Goal: Information Seeking & Learning: Find specific fact

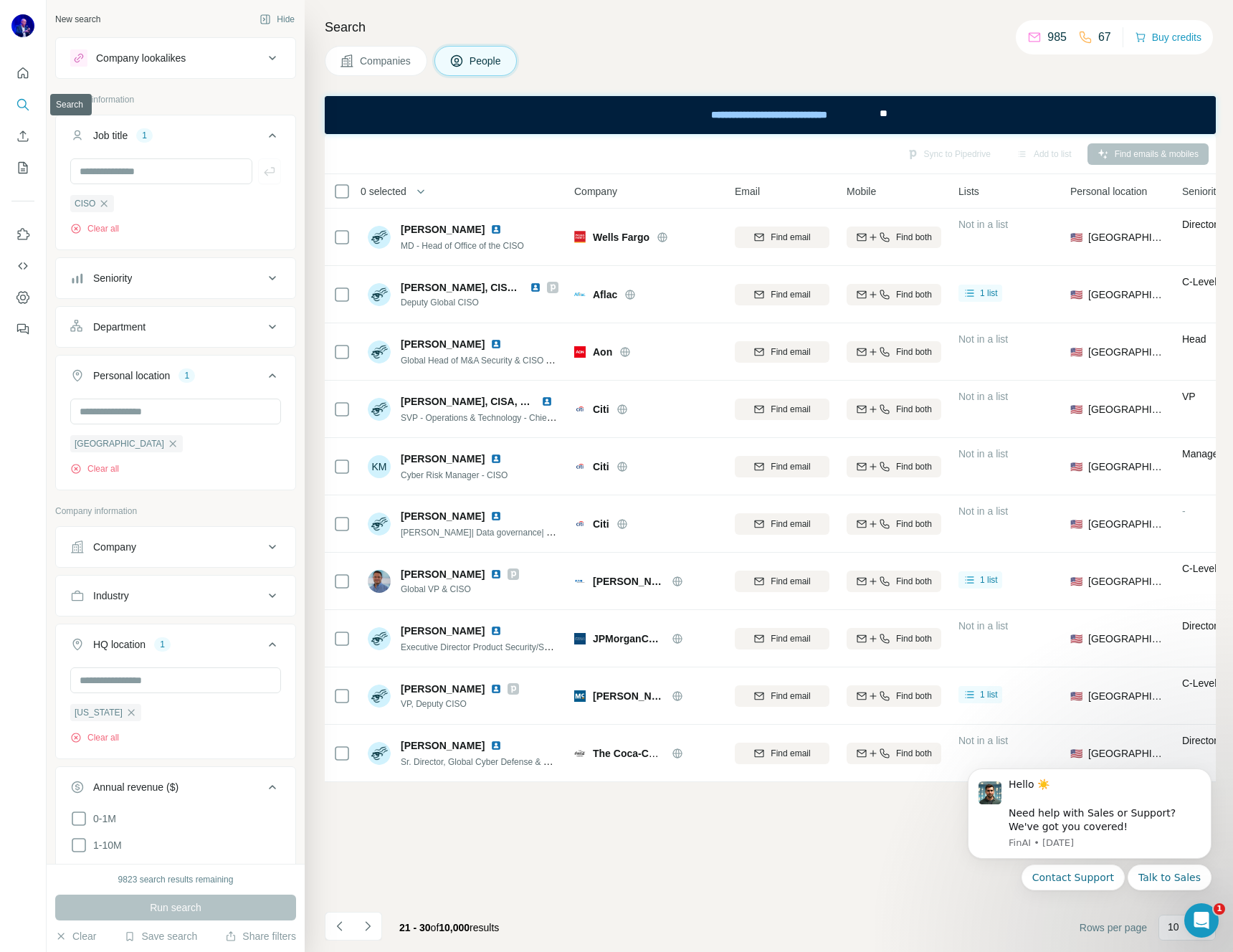
click at [23, 105] on icon "Search" at bounding box center [23, 105] width 14 height 14
click at [84, 19] on div "New search" at bounding box center [78, 19] width 45 height 13
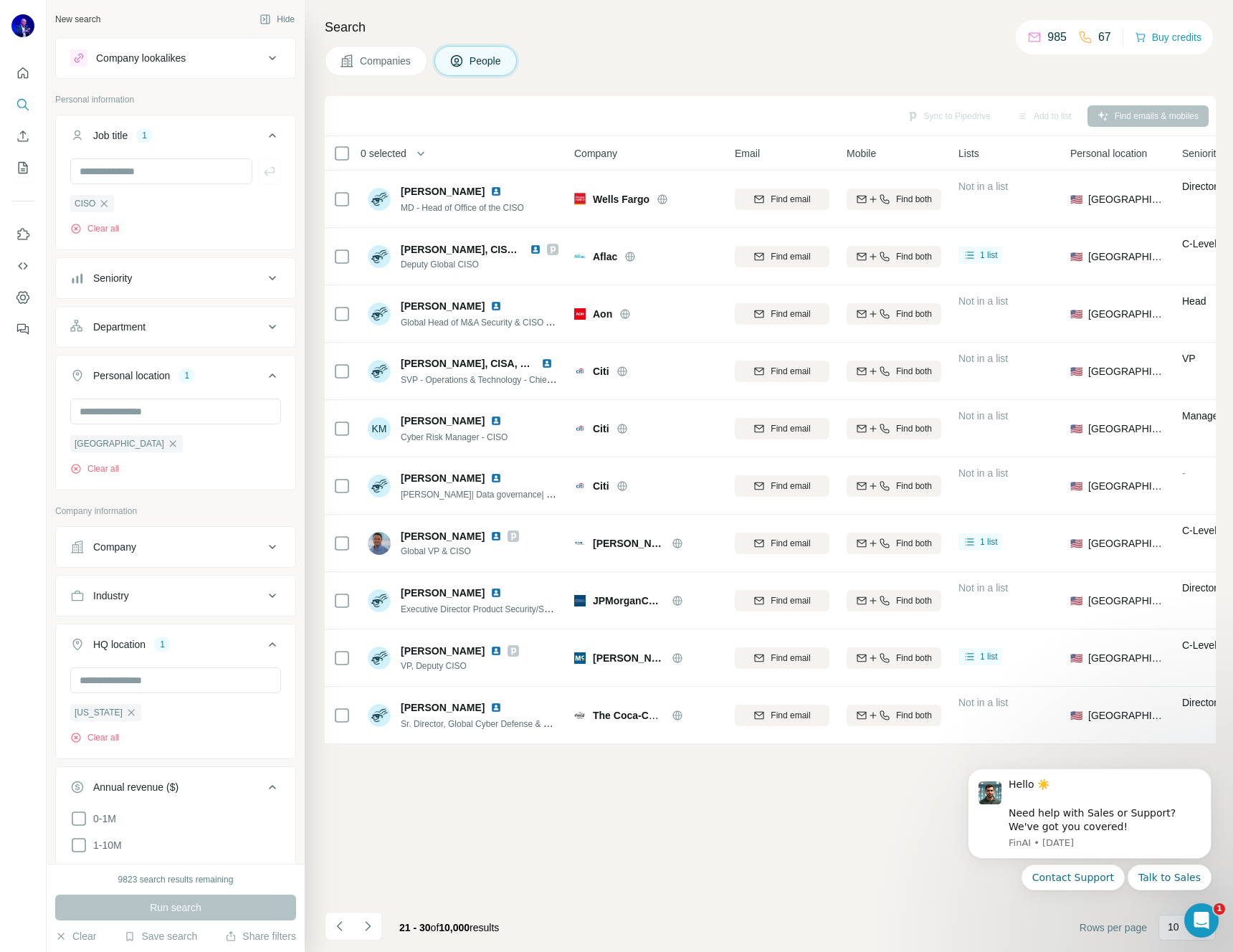
click at [64, 19] on div "New search" at bounding box center [78, 19] width 45 height 13
click at [105, 21] on div "New search Hide" at bounding box center [175, 20] width 241 height 22
click at [58, 20] on div "New search" at bounding box center [78, 19] width 45 height 13
click at [77, 935] on button "Clear" at bounding box center [75, 936] width 41 height 14
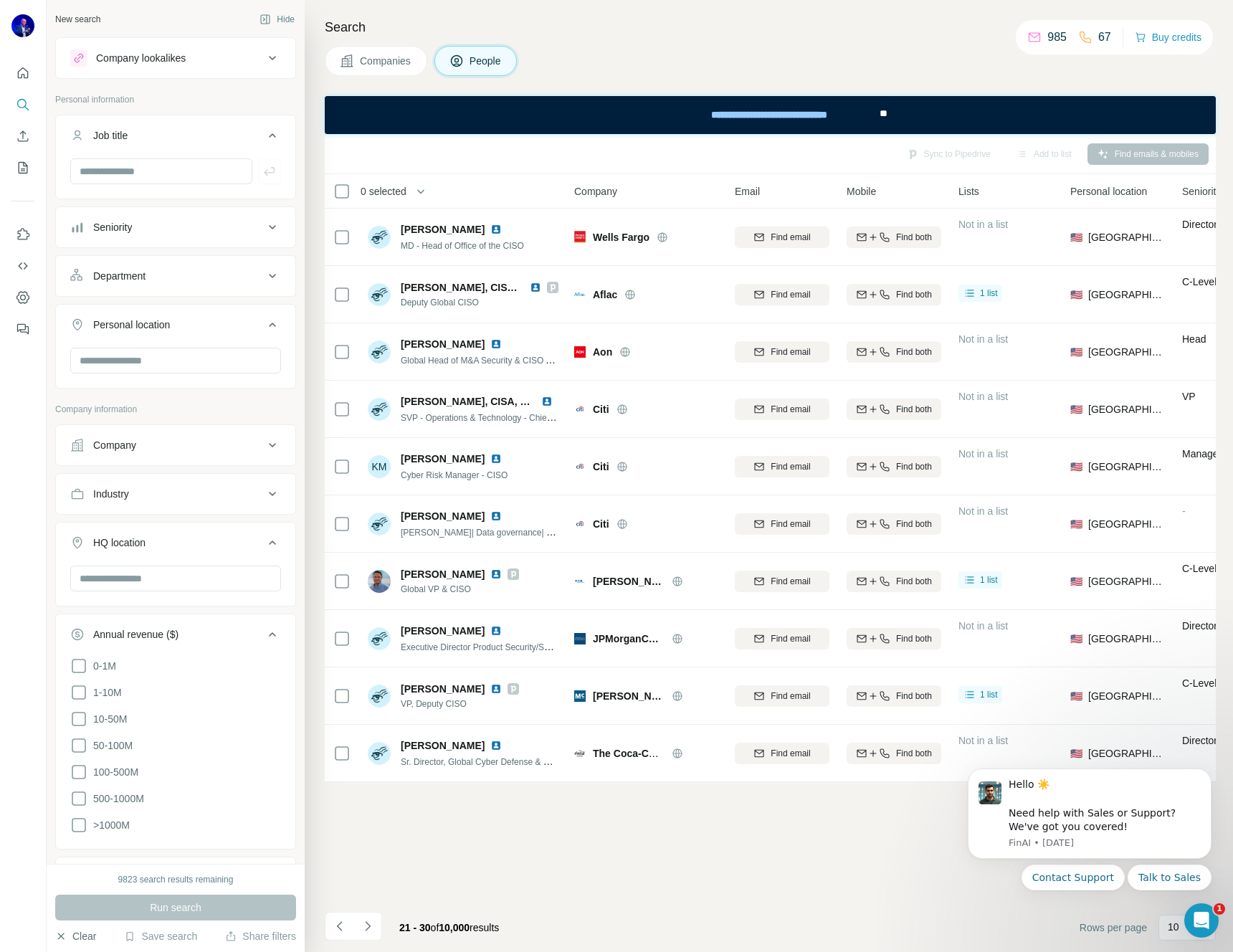
click at [77, 935] on button "Clear" at bounding box center [75, 936] width 41 height 14
click at [264, 449] on icon at bounding box center [272, 444] width 17 height 17
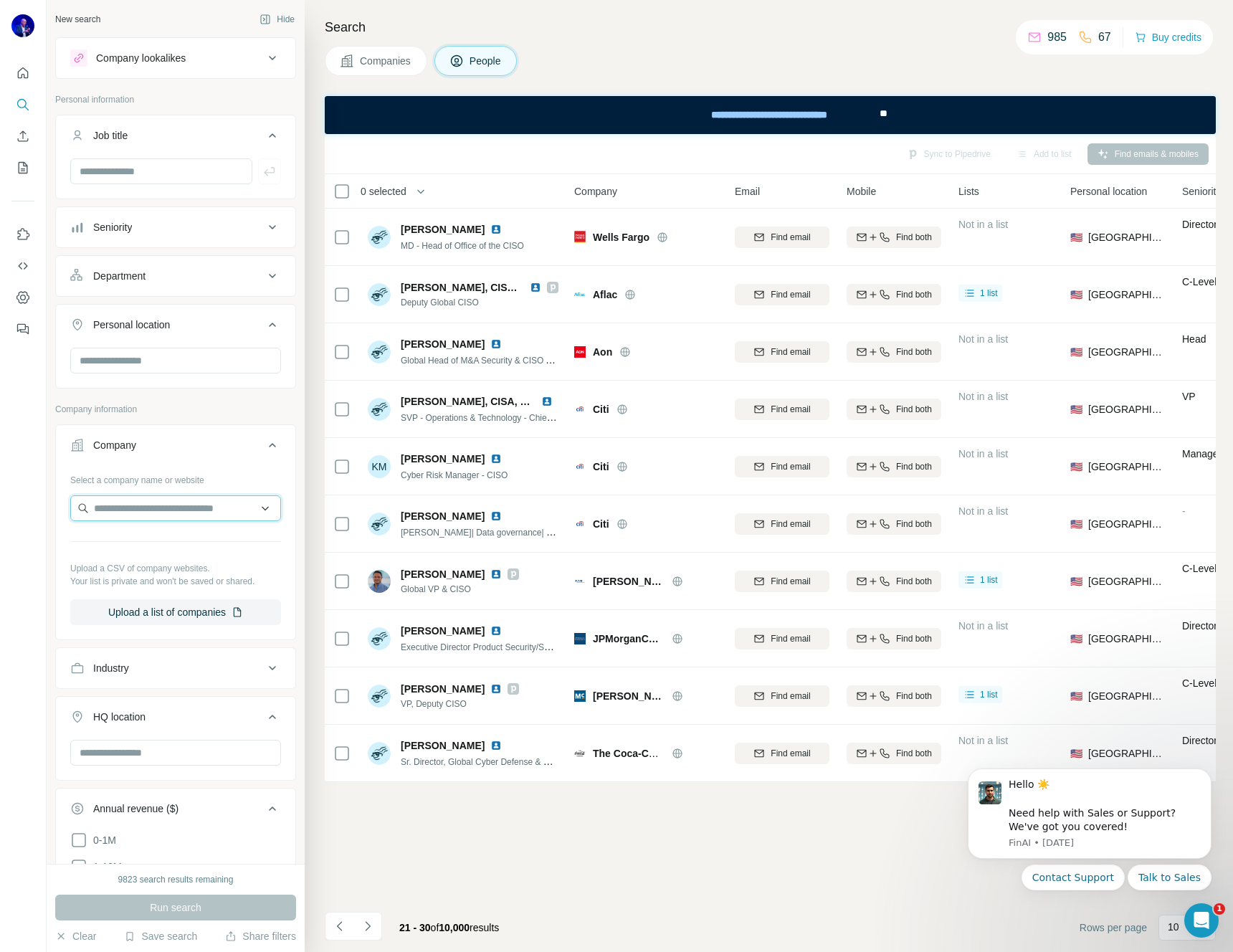
click at [182, 511] on input "text" at bounding box center [175, 508] width 210 height 26
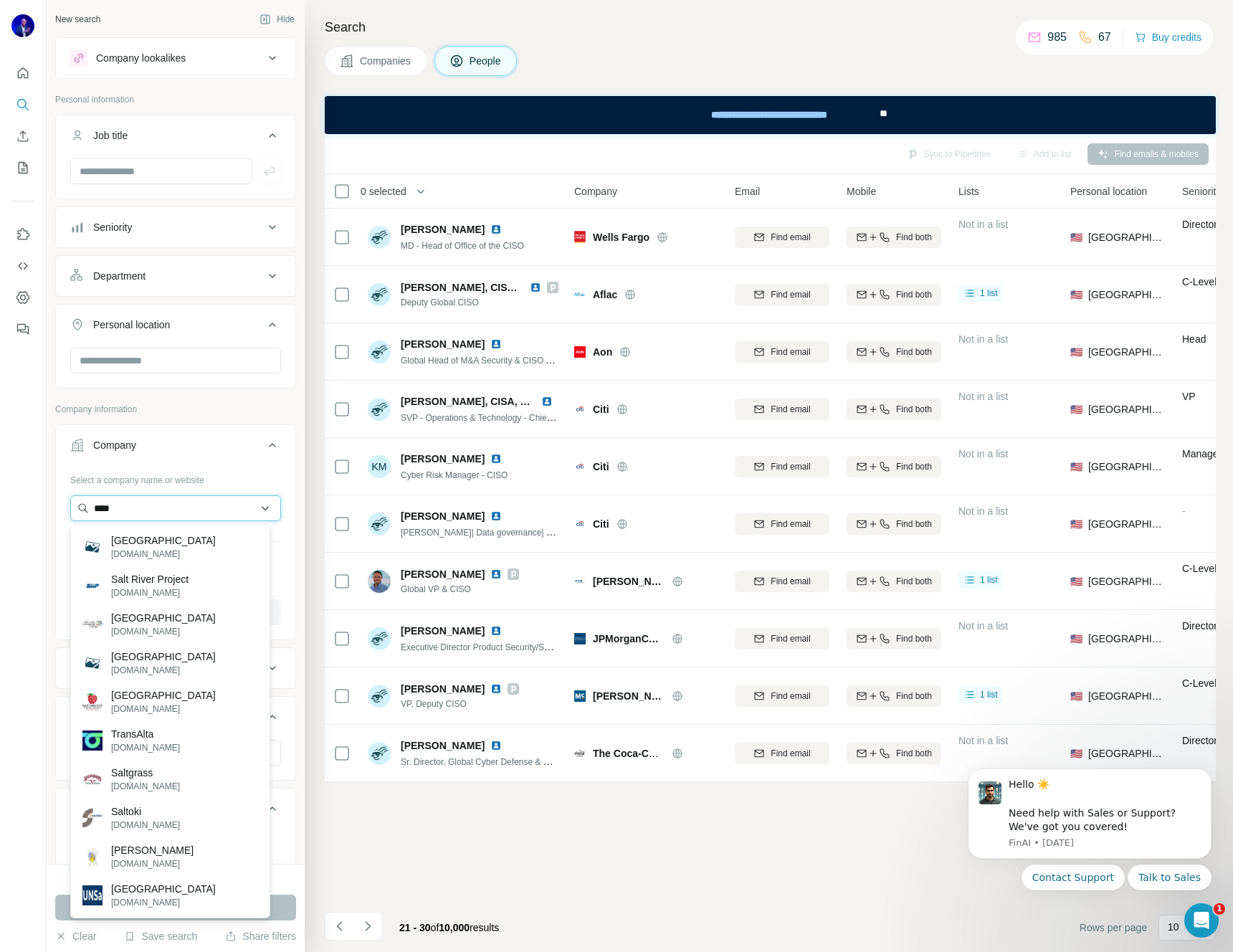
click at [256, 509] on input "****" at bounding box center [175, 508] width 210 height 26
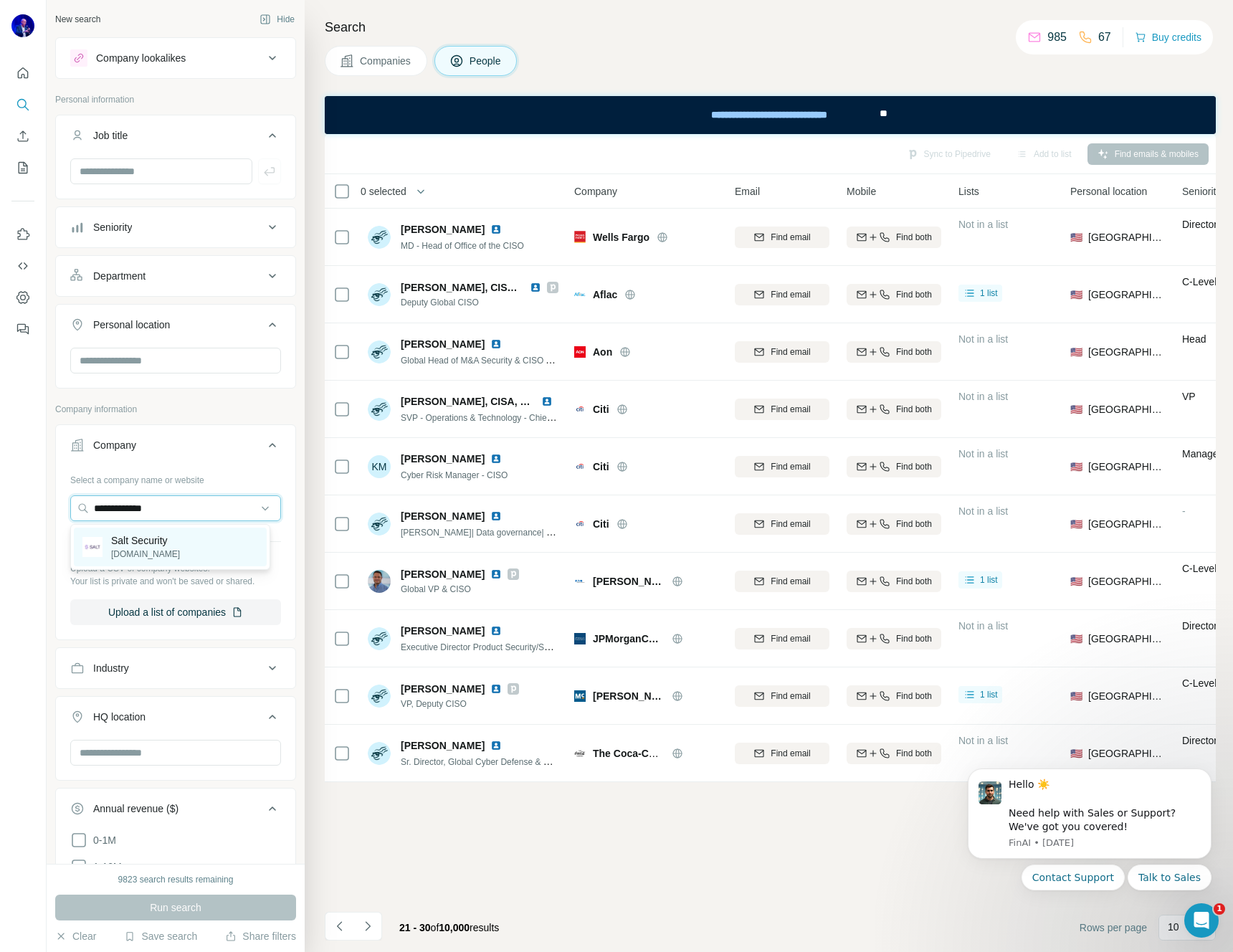
type input "**********"
click at [145, 553] on p "[DOMAIN_NAME]" at bounding box center [145, 554] width 69 height 13
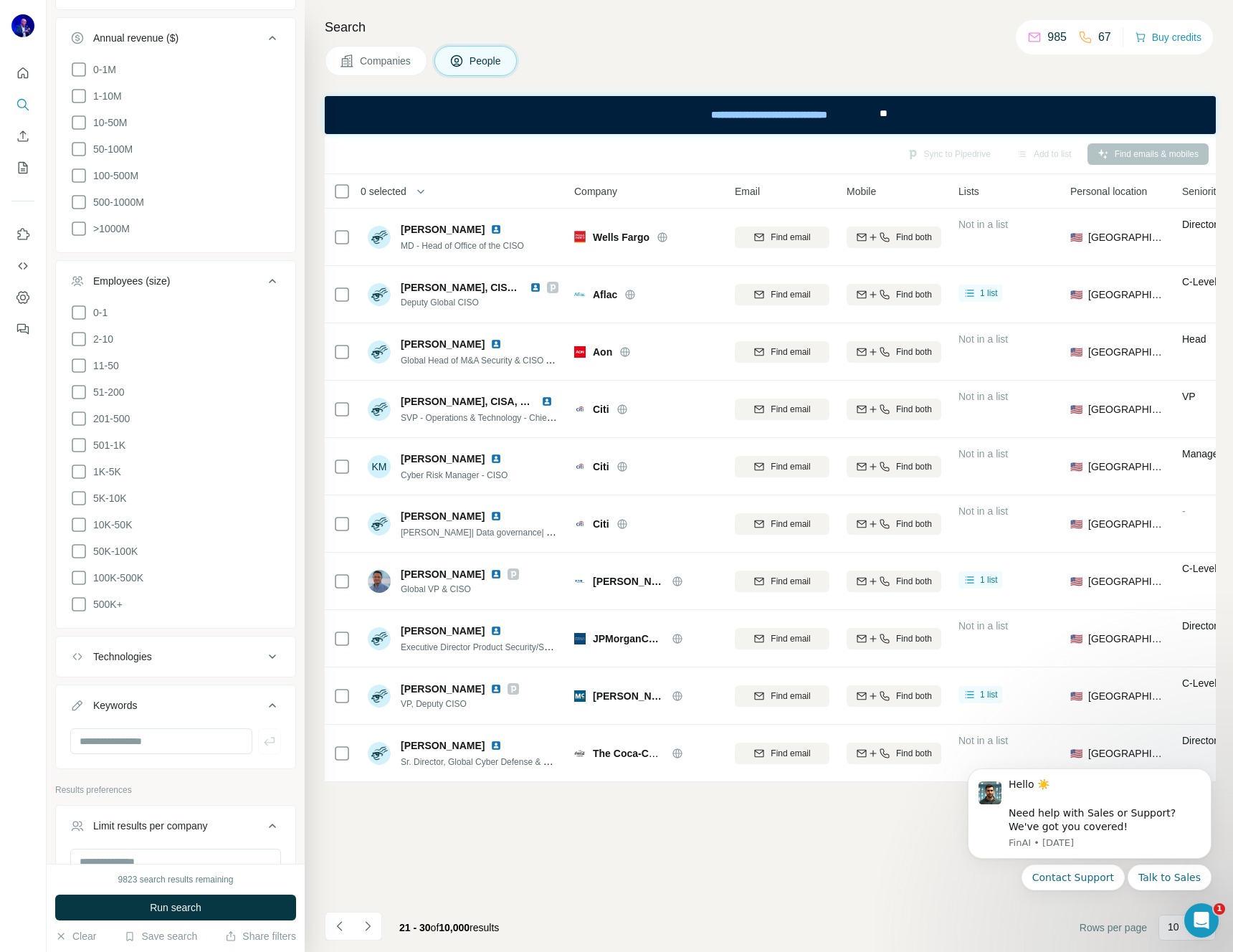
scroll to position [609, 0]
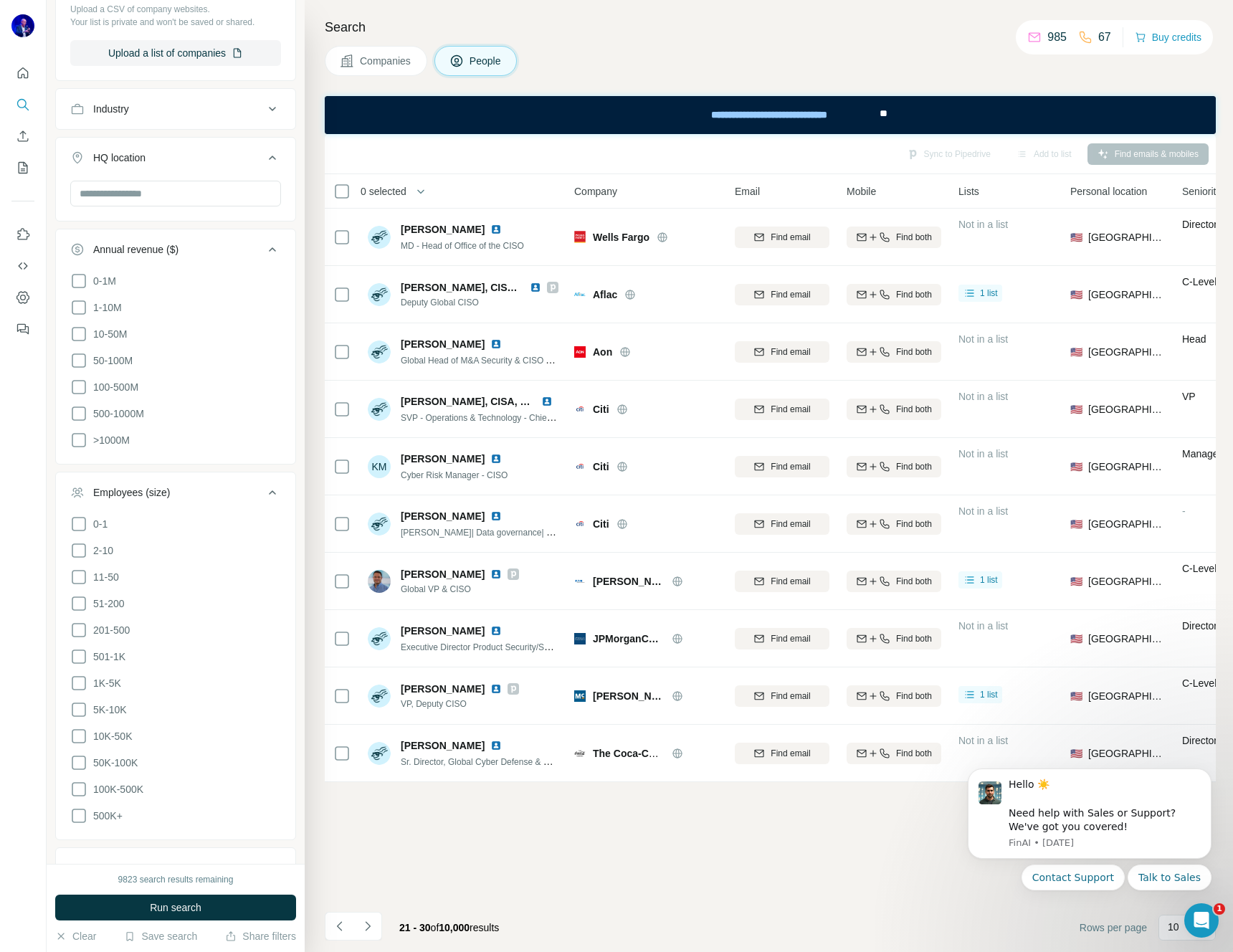
click at [264, 488] on icon at bounding box center [272, 491] width 17 height 17
click at [264, 252] on icon at bounding box center [272, 249] width 17 height 17
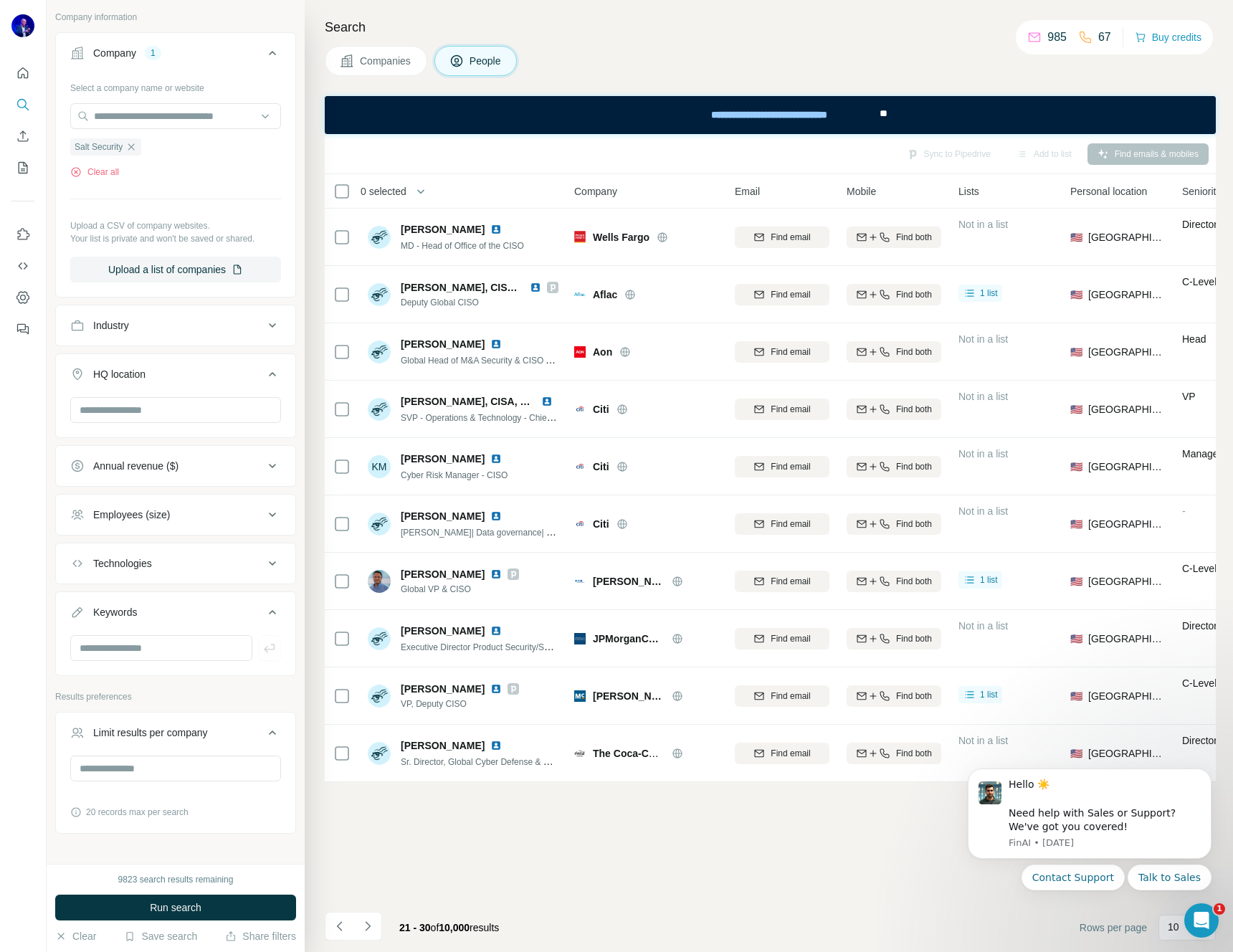
scroll to position [428, 0]
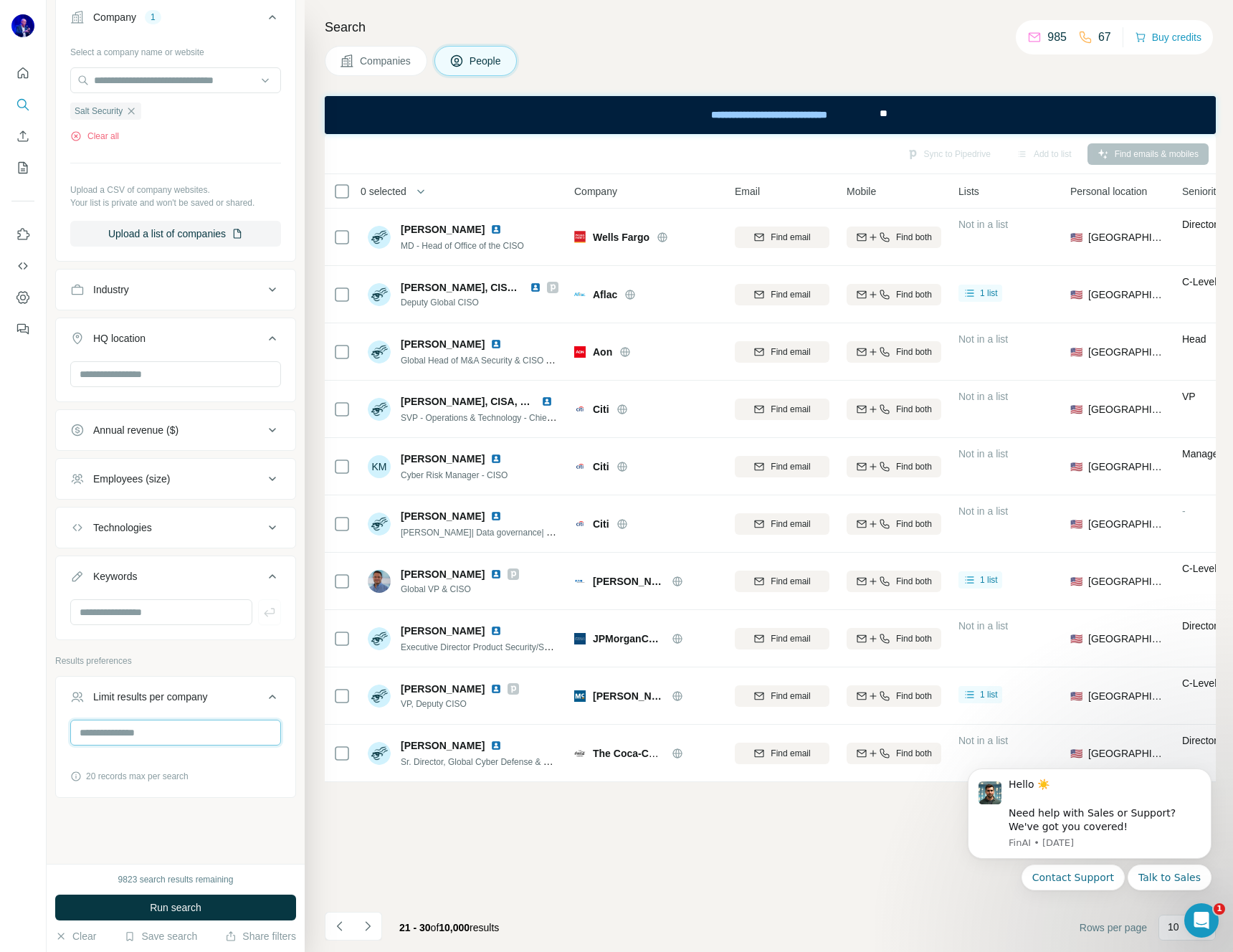
click at [149, 733] on input "number" at bounding box center [175, 732] width 210 height 26
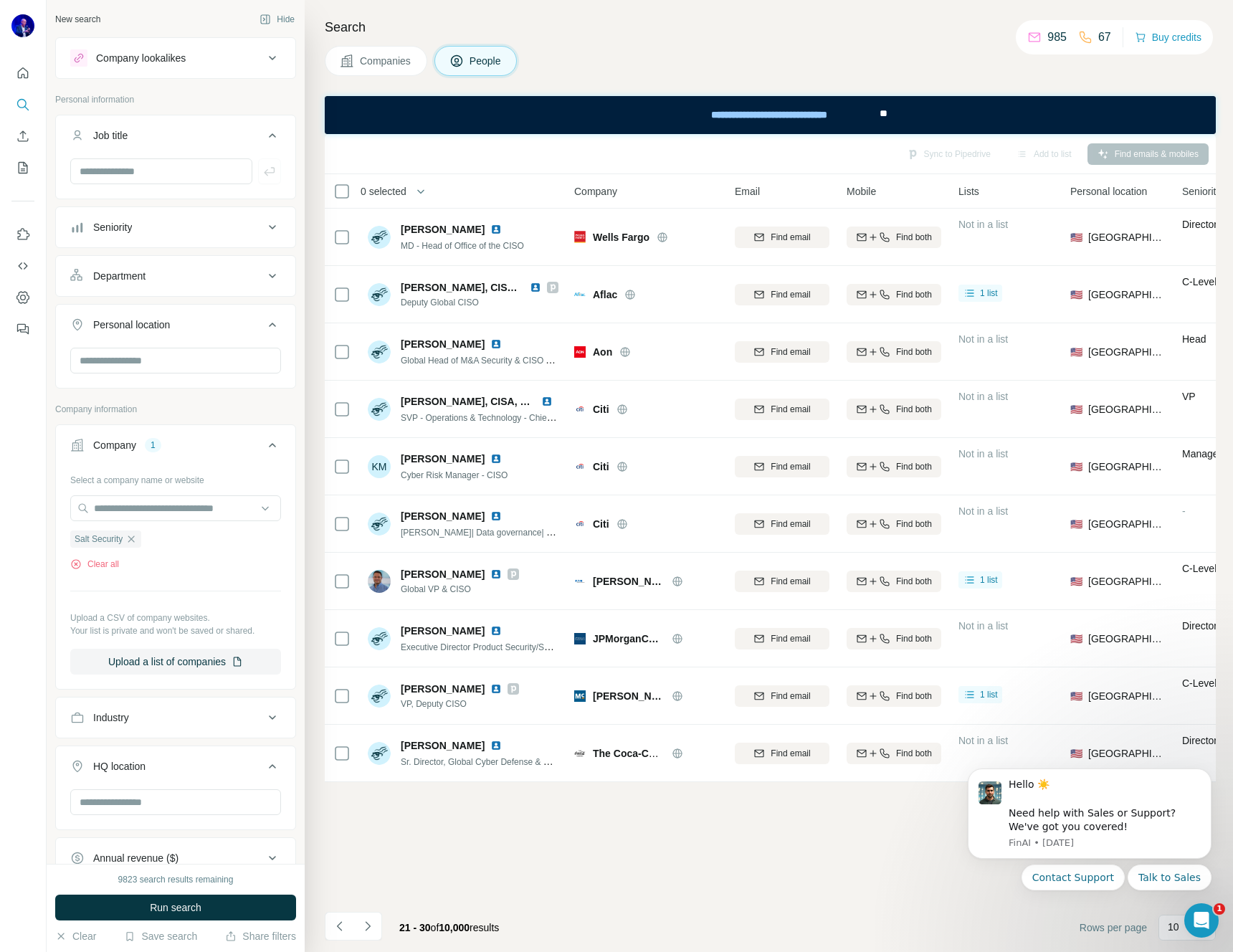
type input "*"
click at [268, 227] on icon at bounding box center [272, 227] width 7 height 5
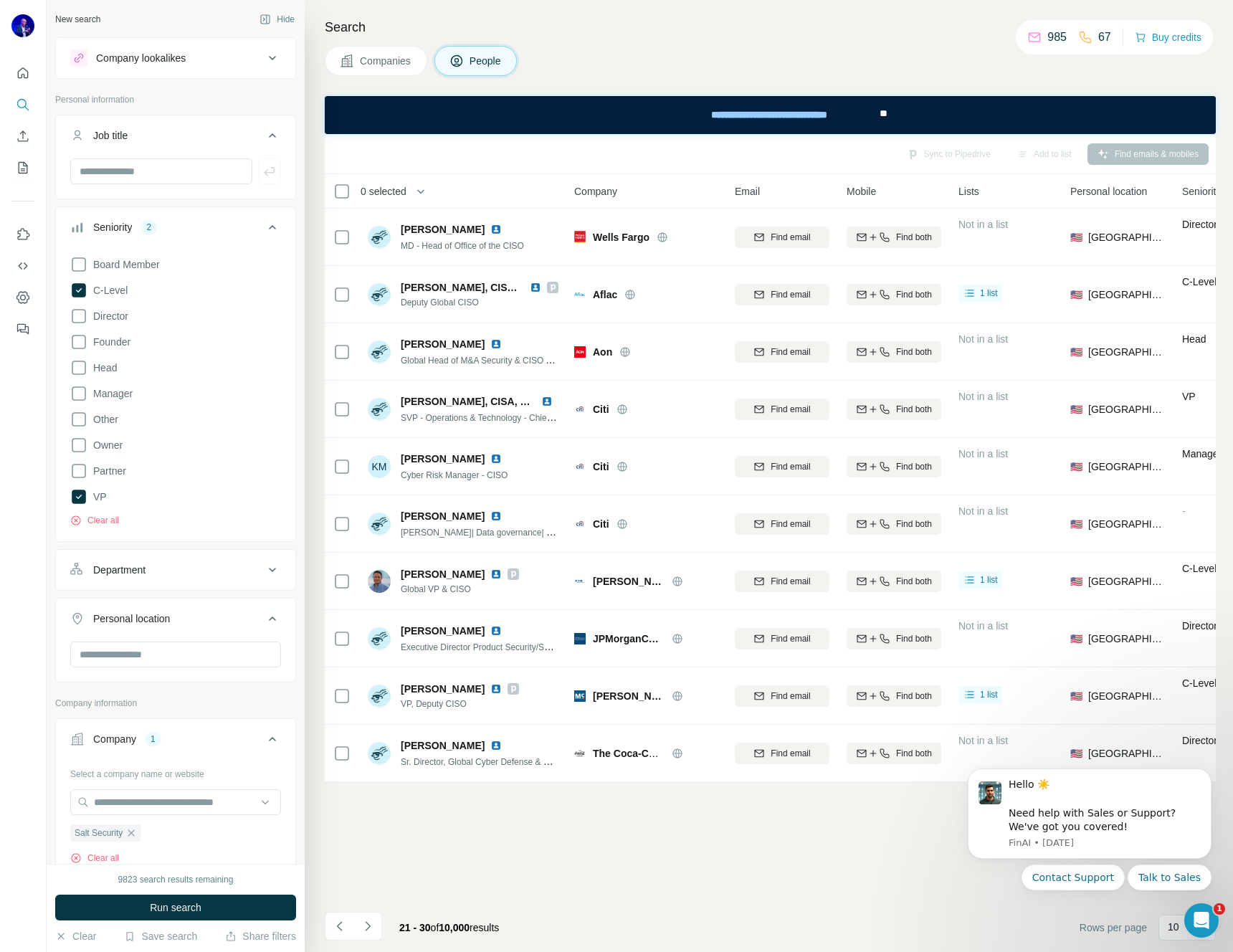
click at [133, 342] on div "Board Member C-Level Director Founder Head Manager Other Owner Partner VP Clear…" at bounding box center [175, 388] width 210 height 276
click at [113, 341] on span "Founder" at bounding box center [109, 341] width 43 height 14
click at [175, 909] on span "Run search" at bounding box center [175, 907] width 51 height 14
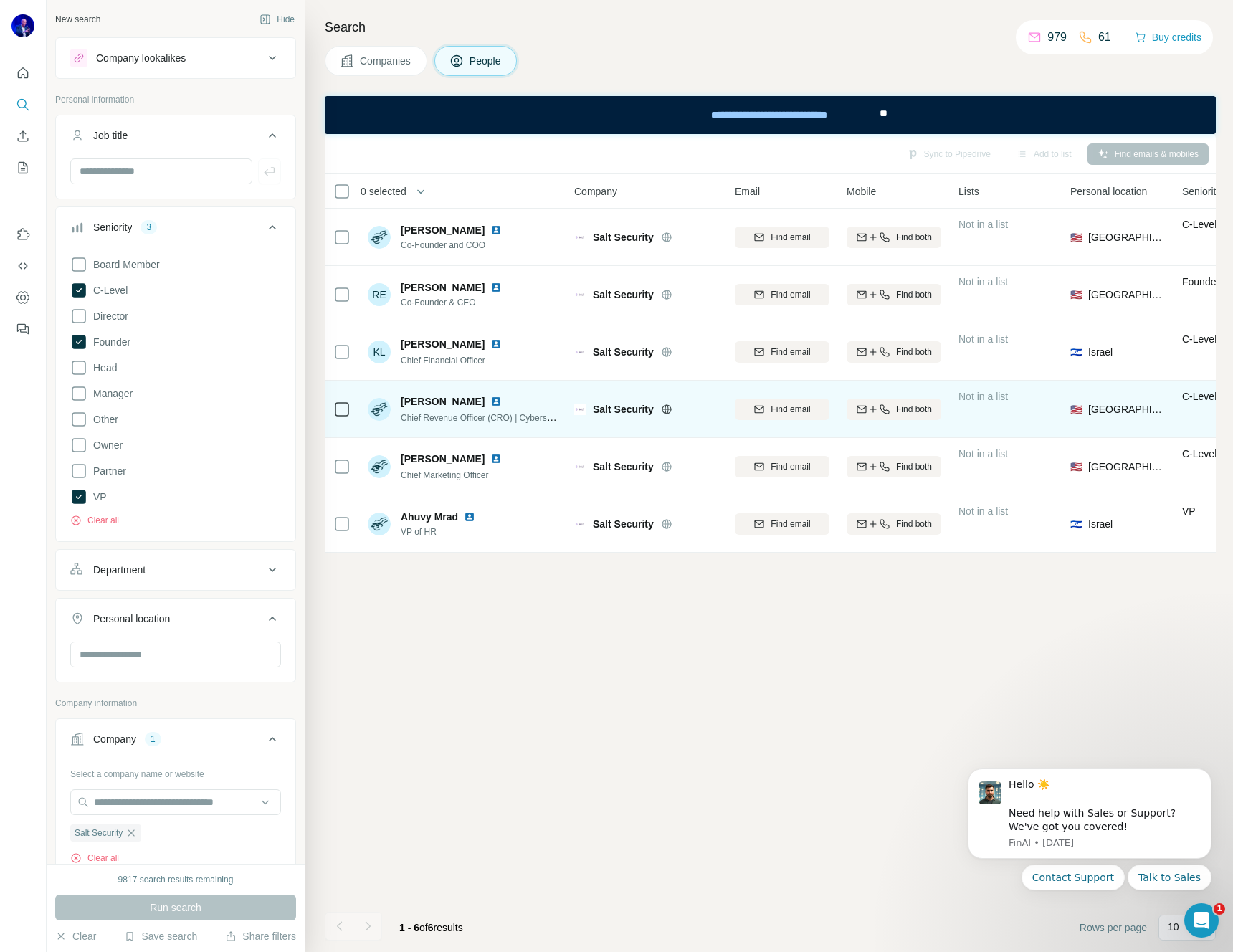
click at [490, 400] on img at bounding box center [496, 401] width 12 height 12
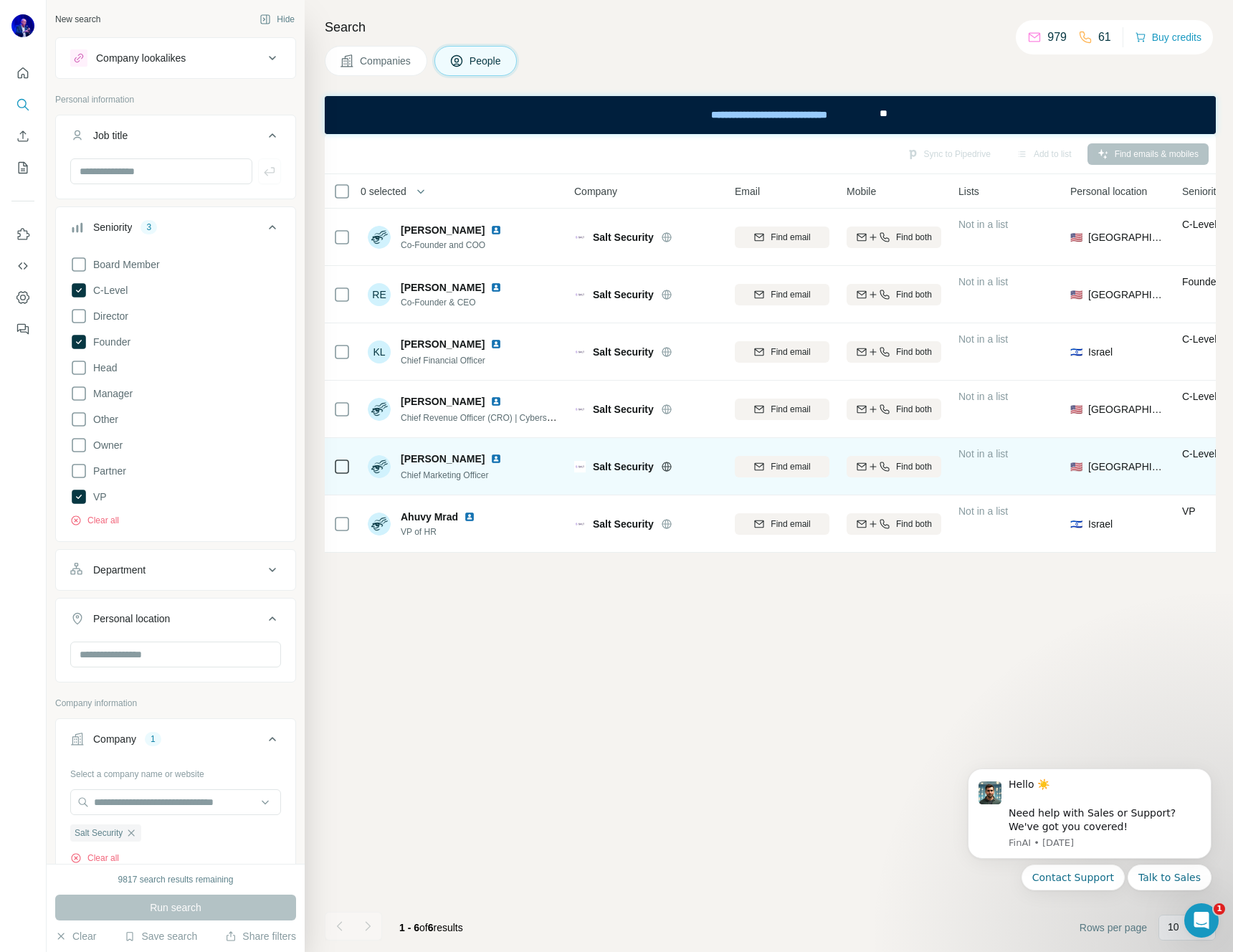
click at [493, 458] on img at bounding box center [496, 458] width 12 height 12
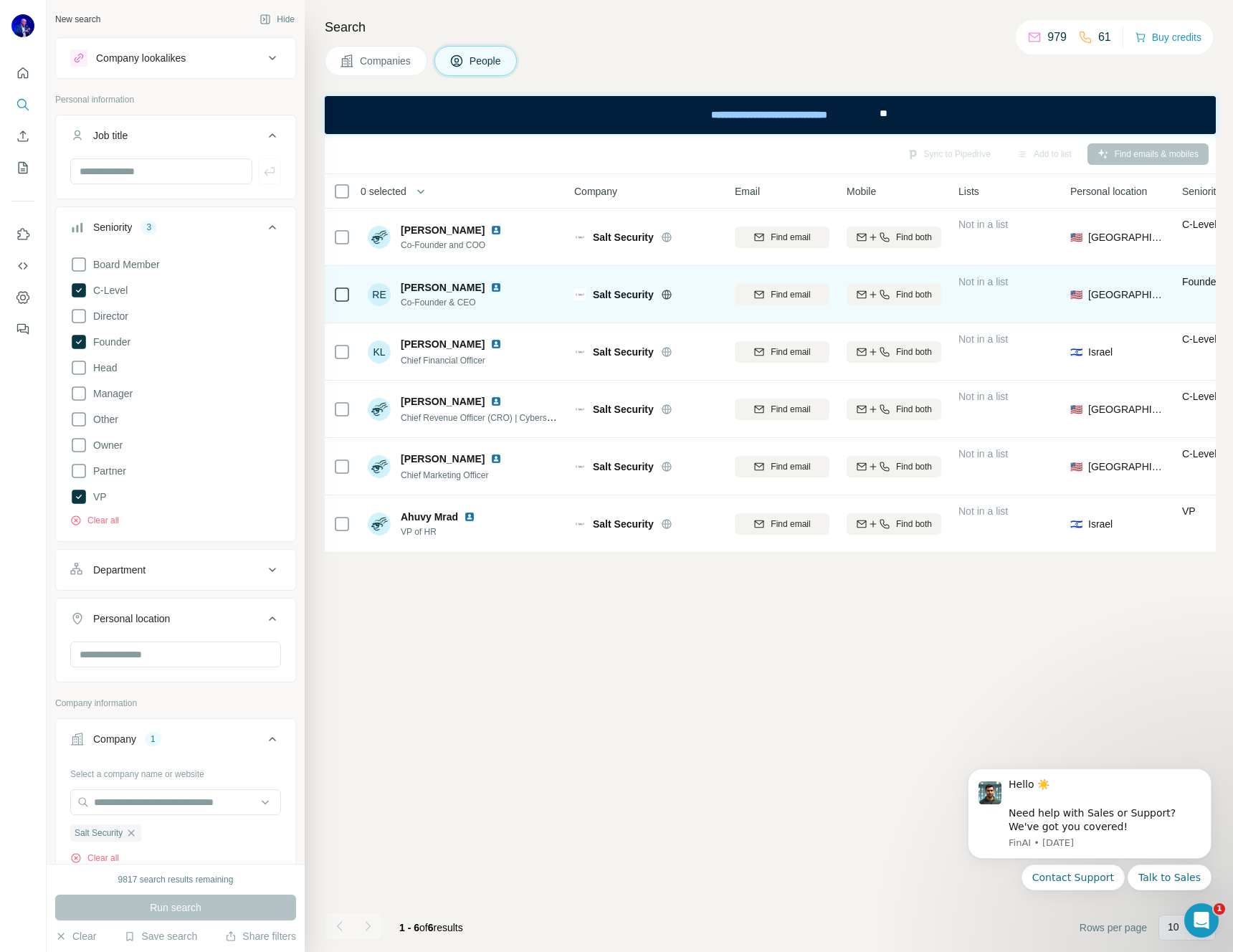
click at [490, 285] on img at bounding box center [496, 287] width 12 height 12
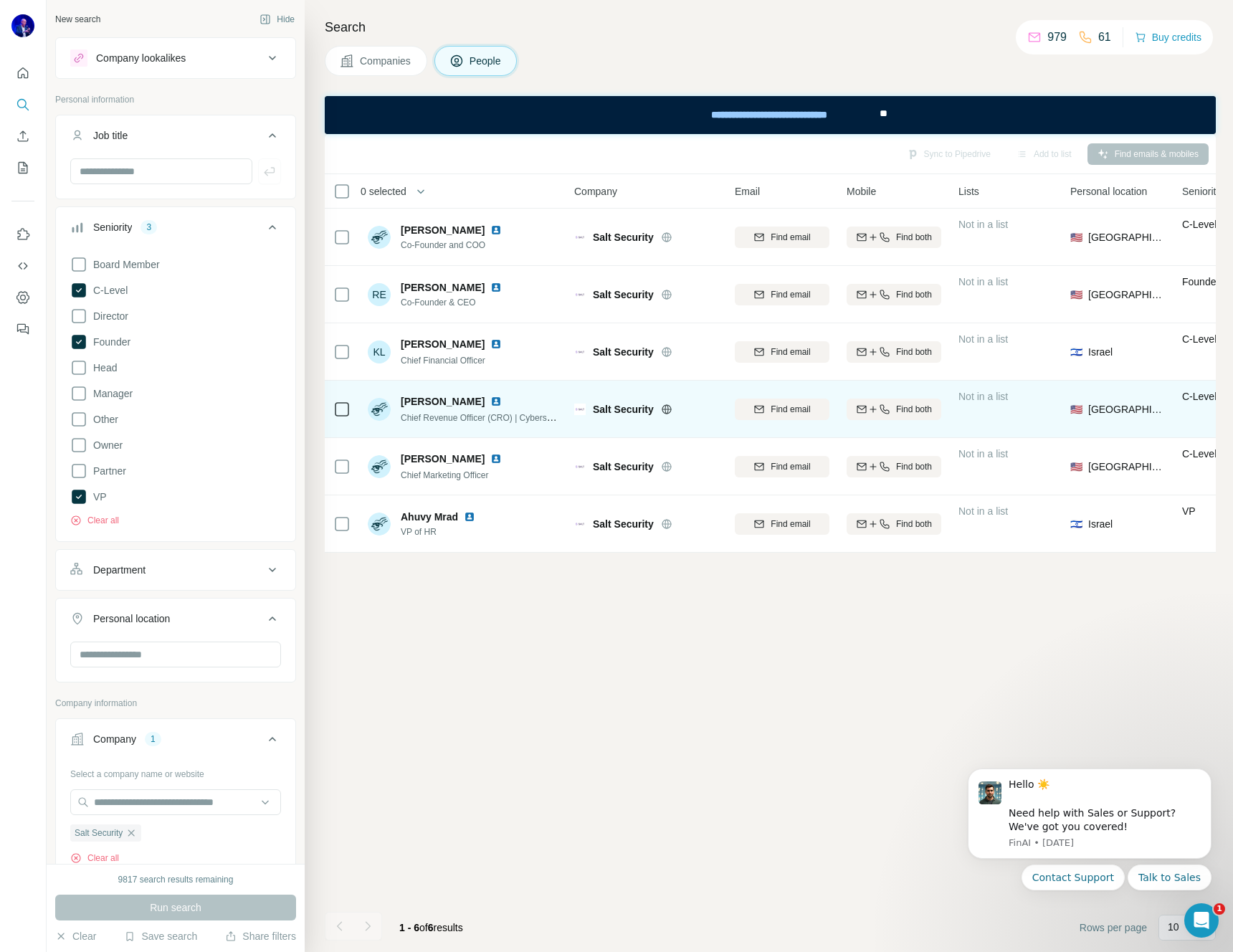
click at [490, 400] on img at bounding box center [496, 401] width 12 height 12
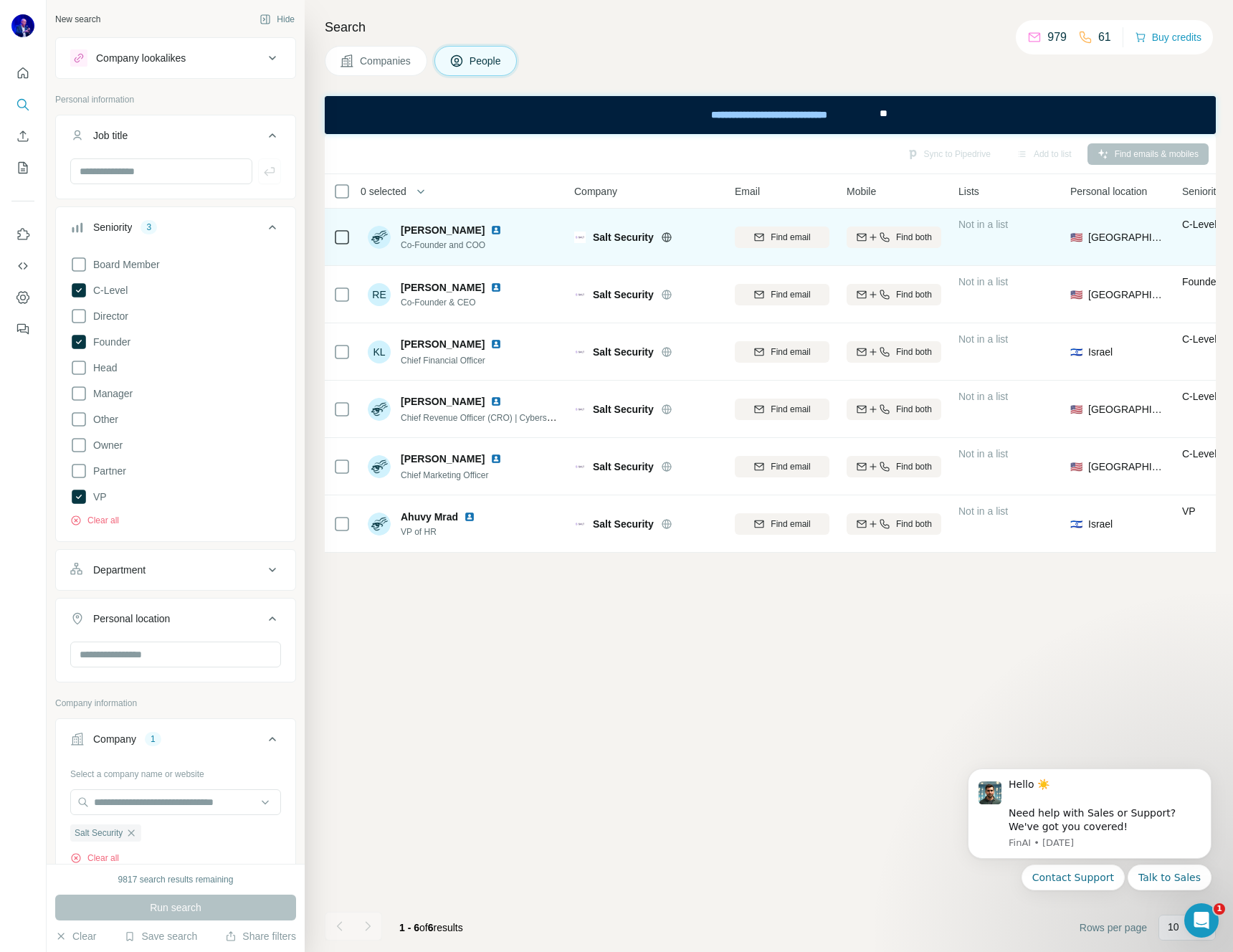
click at [490, 228] on img at bounding box center [496, 229] width 12 height 12
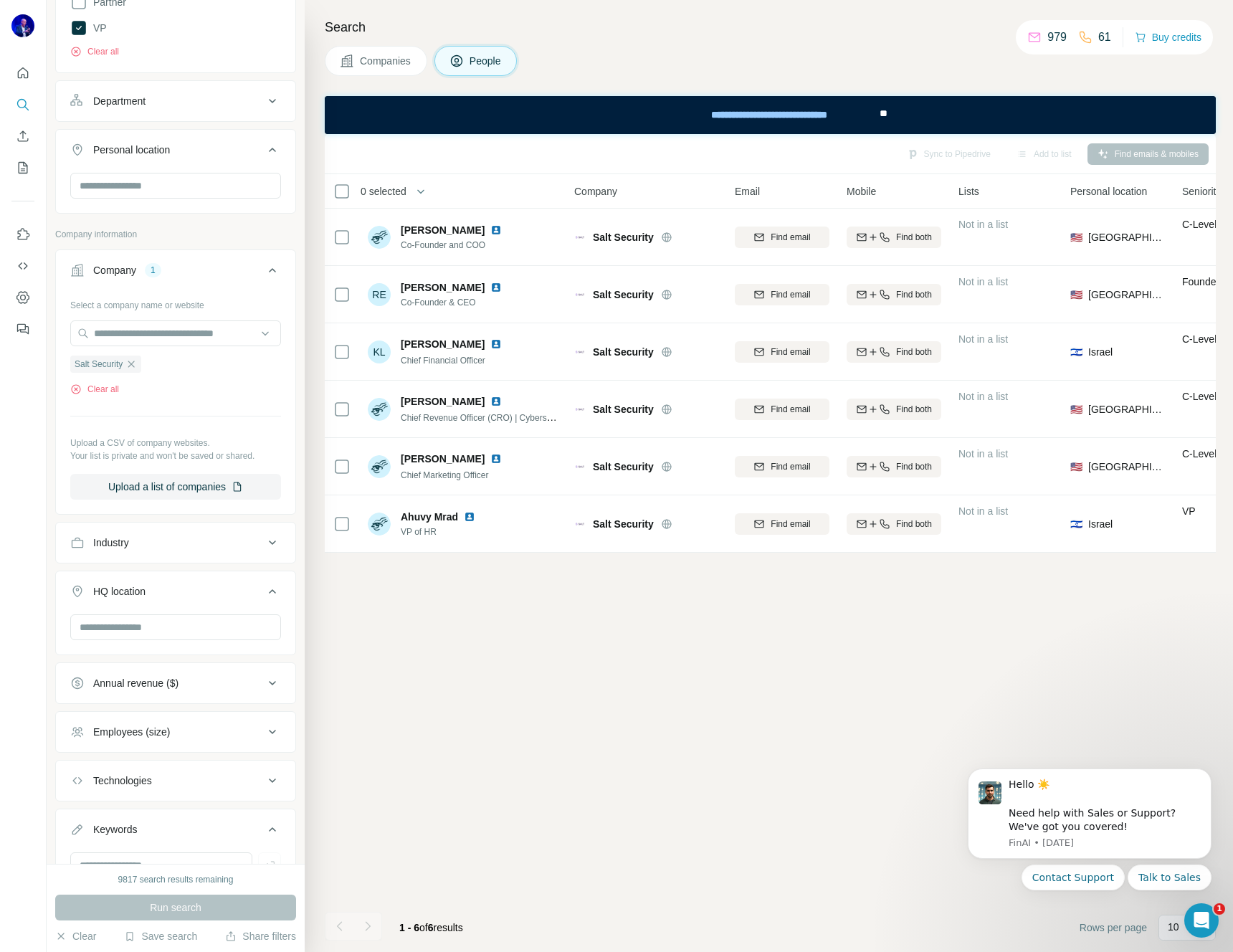
scroll to position [478, 0]
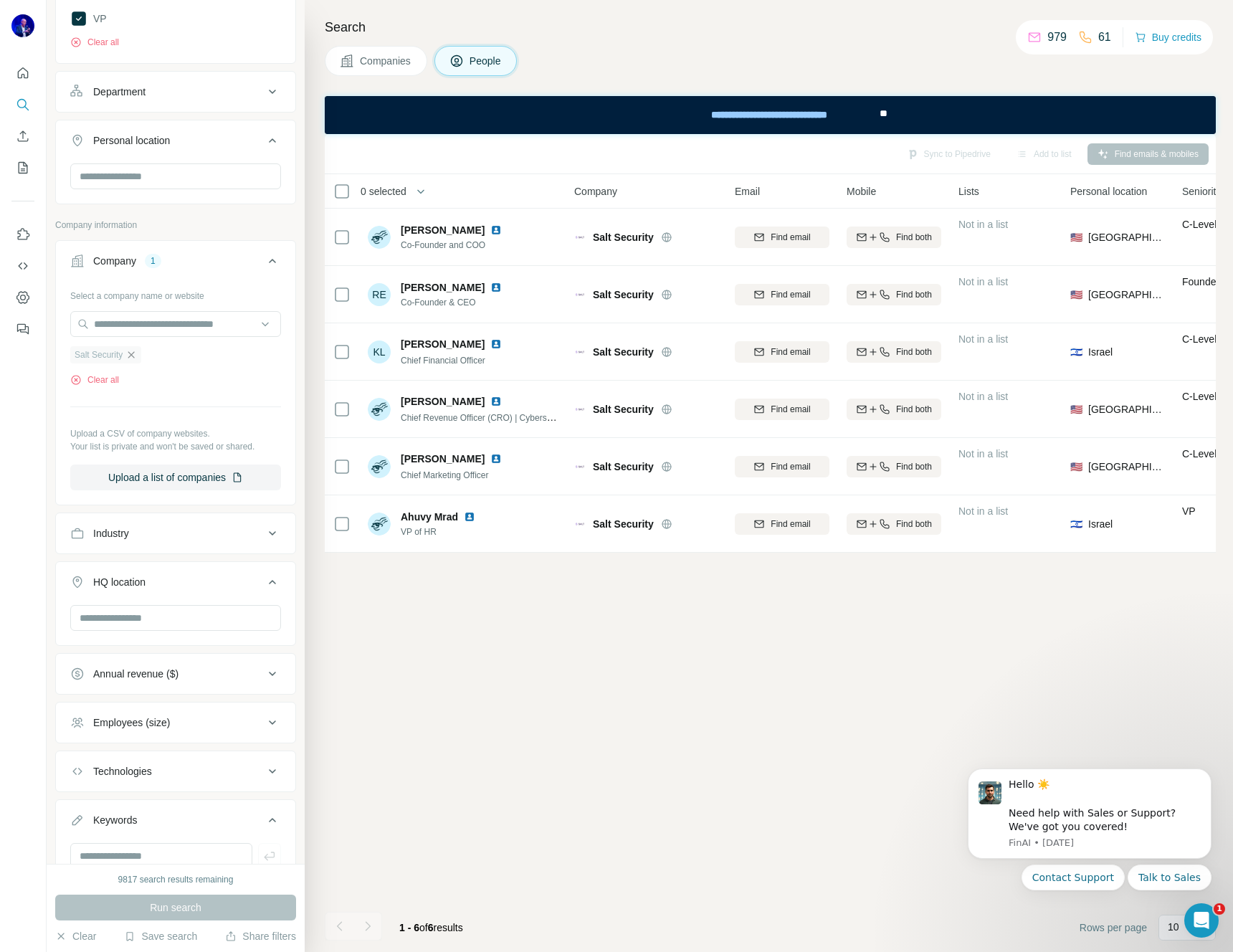
click at [134, 352] on icon "button" at bounding box center [131, 354] width 12 height 12
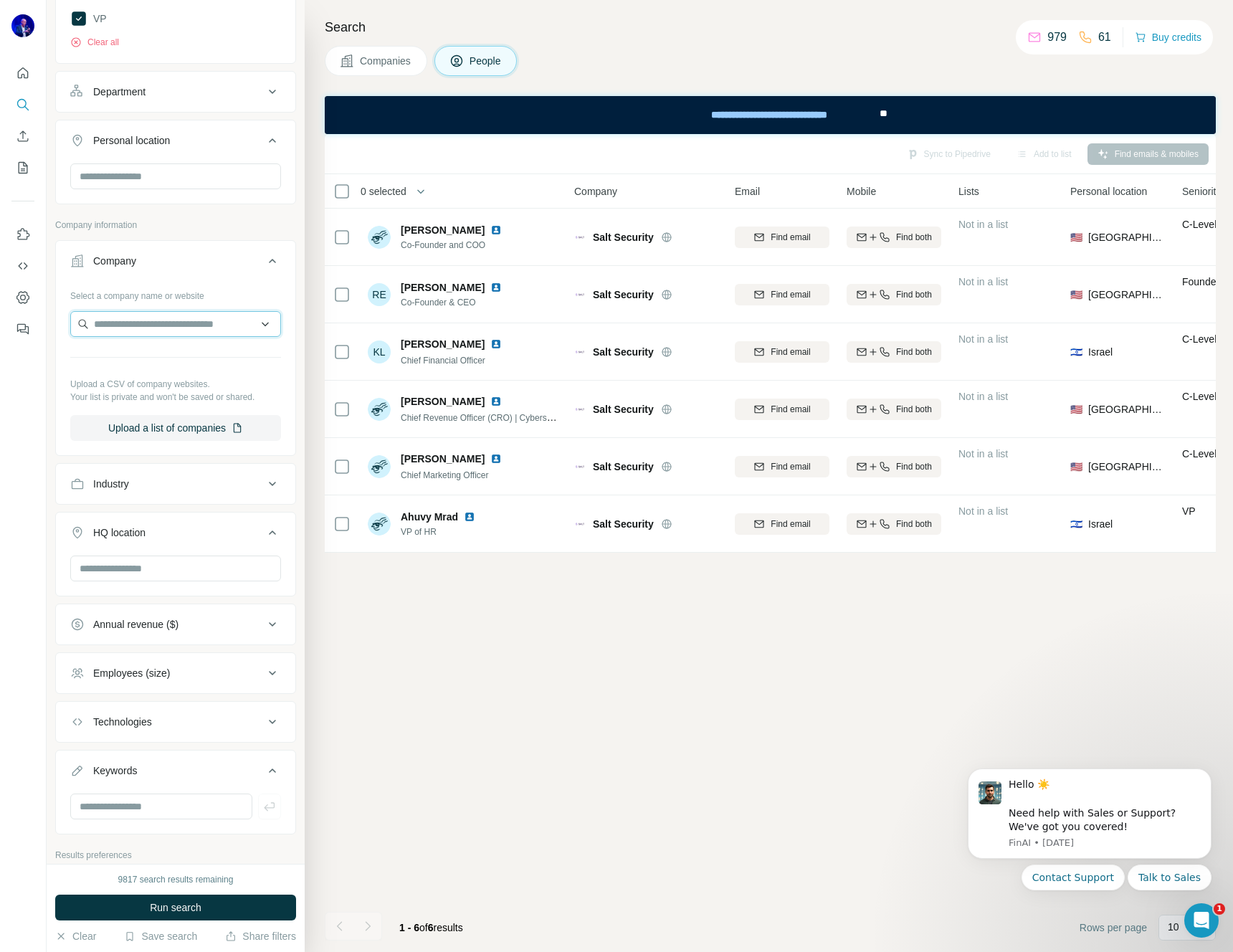
click at [155, 323] on input "text" at bounding box center [175, 323] width 210 height 26
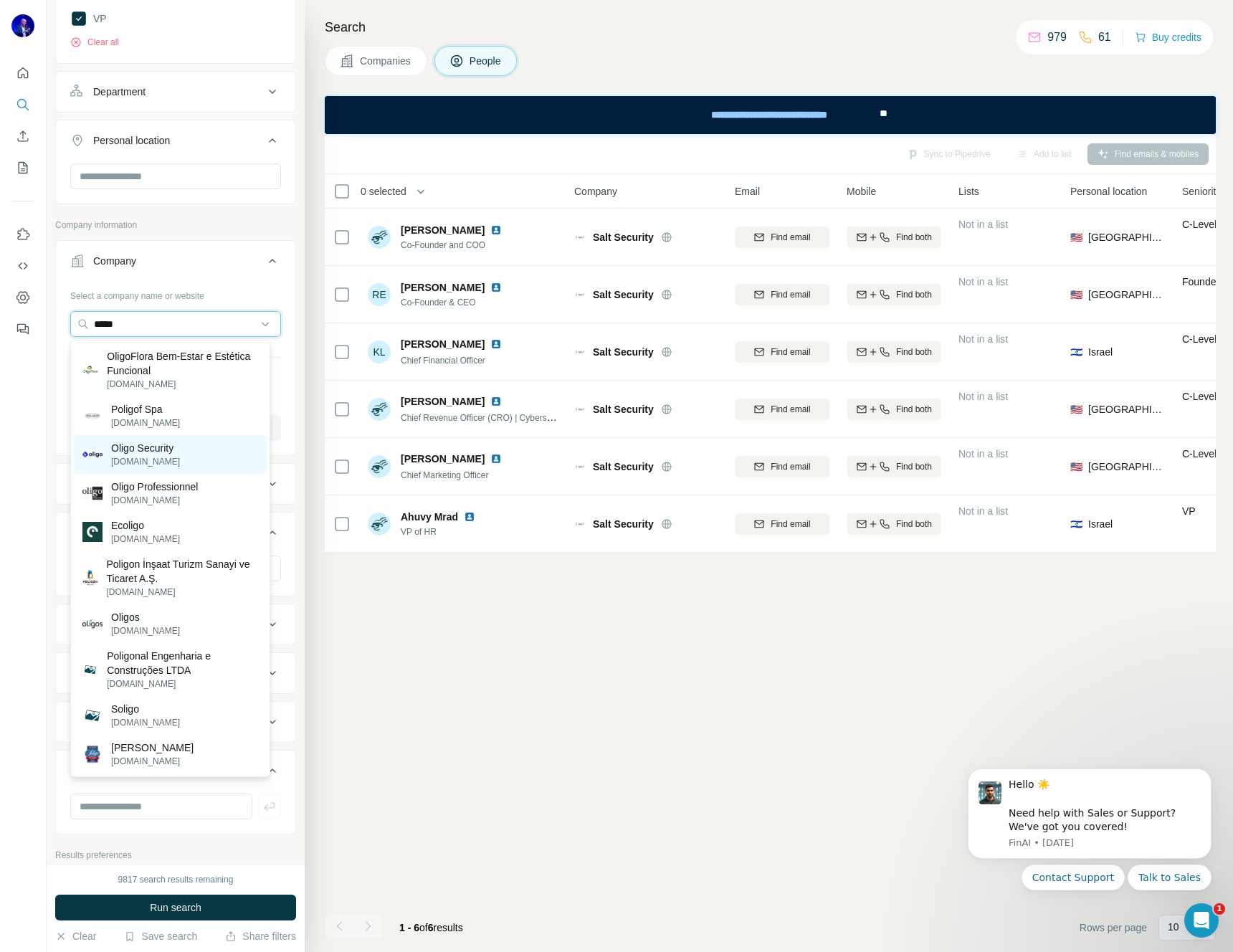
type input "*****"
click at [149, 460] on p "[DOMAIN_NAME]" at bounding box center [145, 462] width 69 height 13
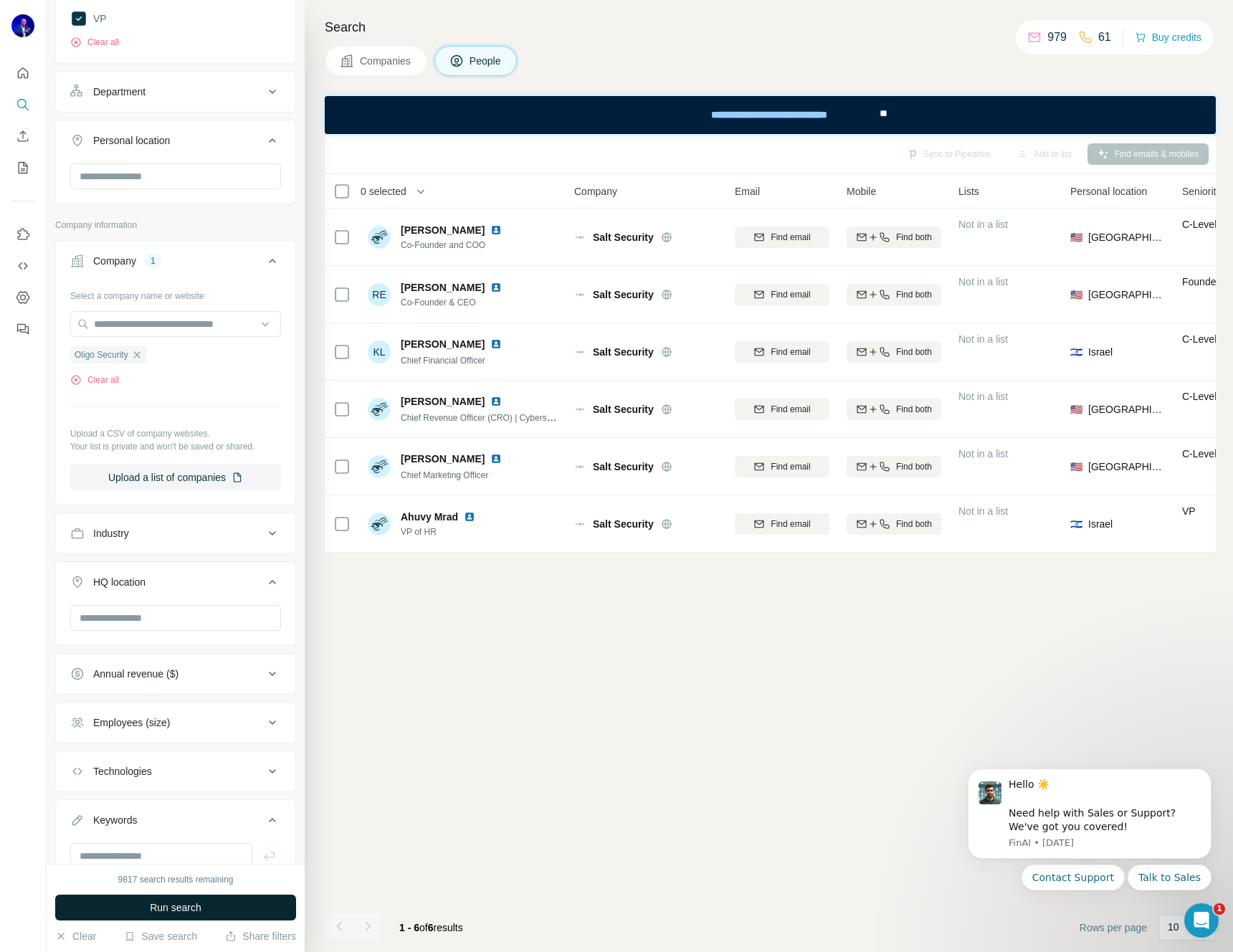
click at [162, 907] on span "Run search" at bounding box center [175, 907] width 51 height 14
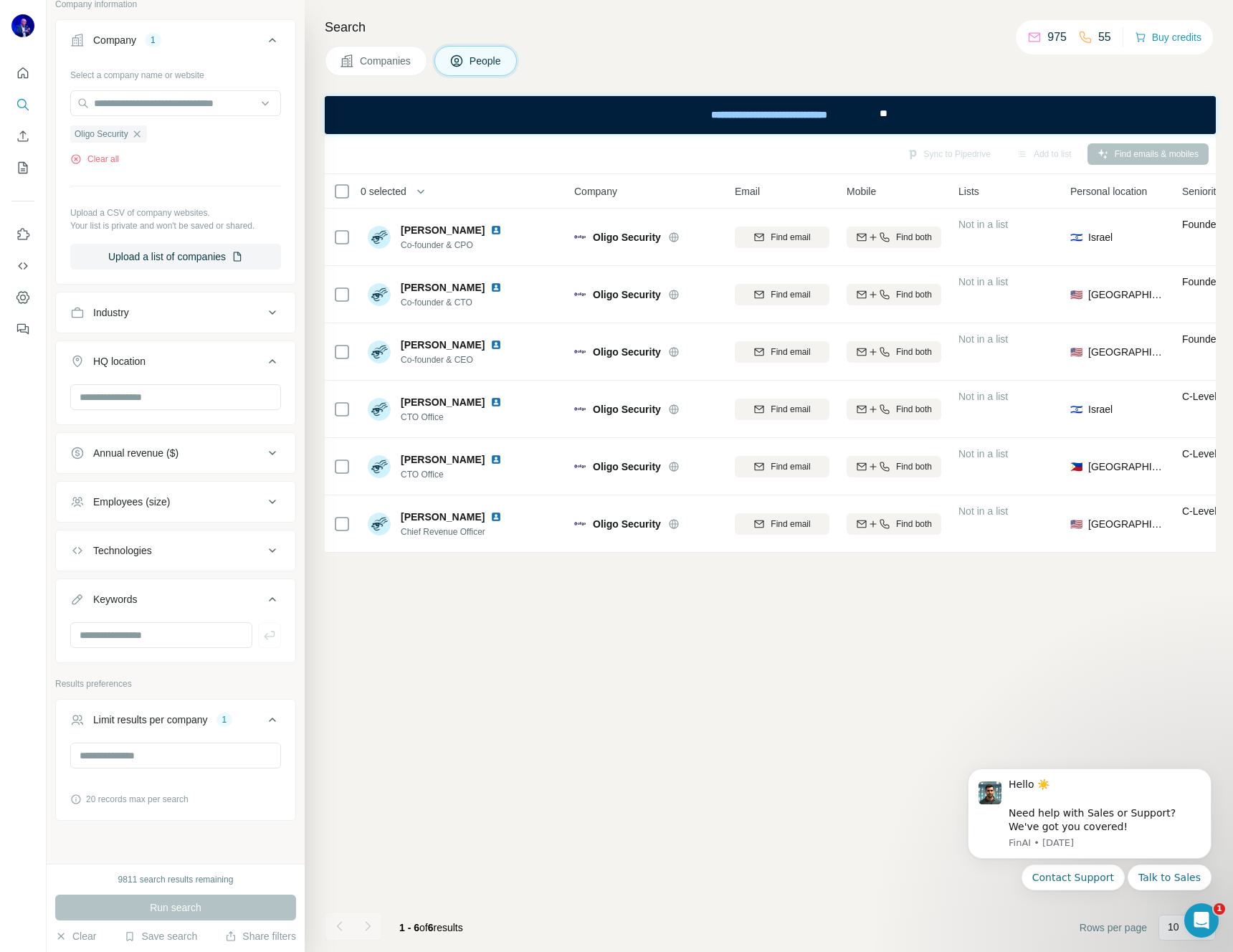
scroll to position [723, 0]
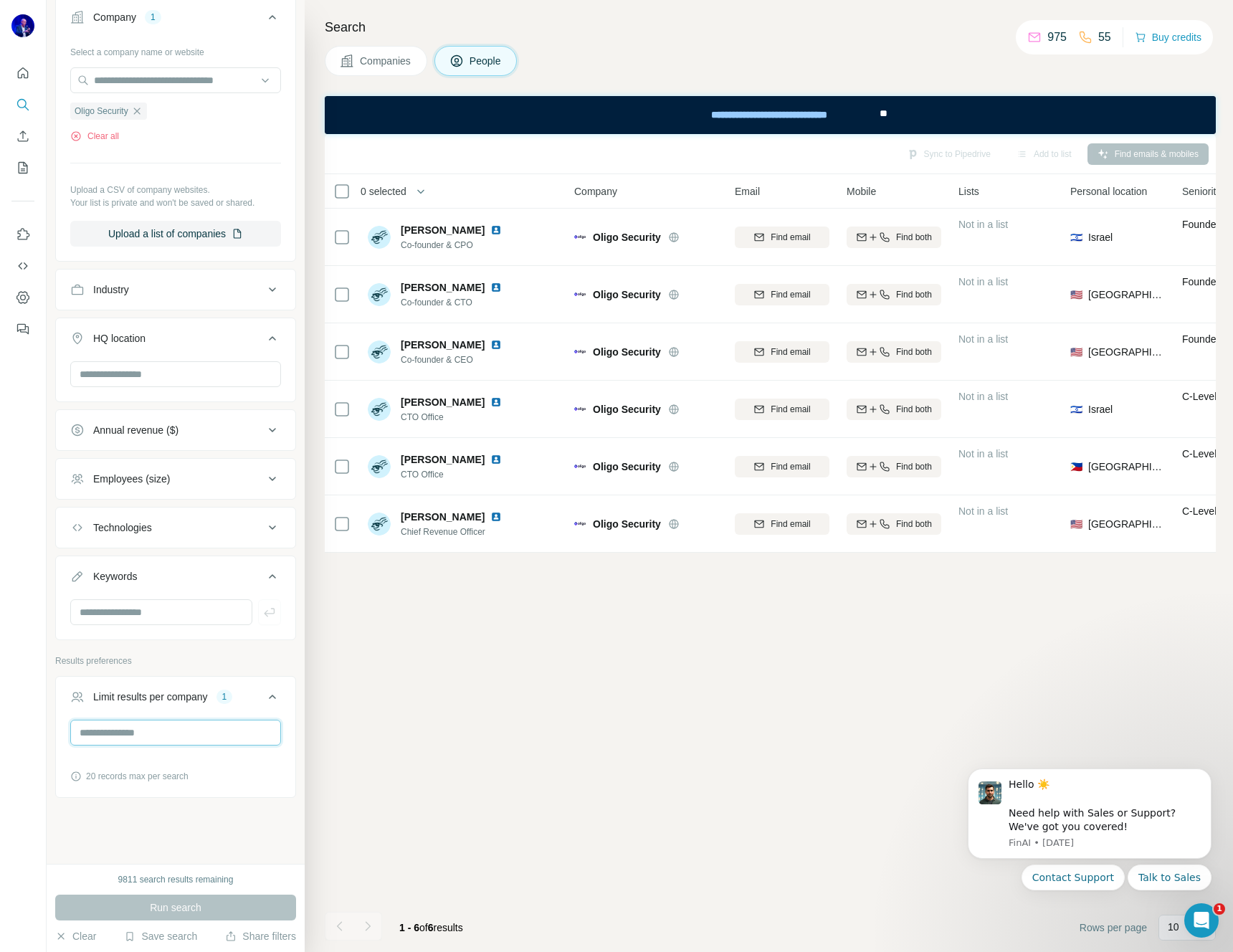
click at [124, 733] on input "*" at bounding box center [175, 732] width 210 height 26
click at [125, 733] on input "*" at bounding box center [175, 732] width 210 height 26
type input "**"
click at [182, 913] on span "Run search" at bounding box center [175, 907] width 51 height 14
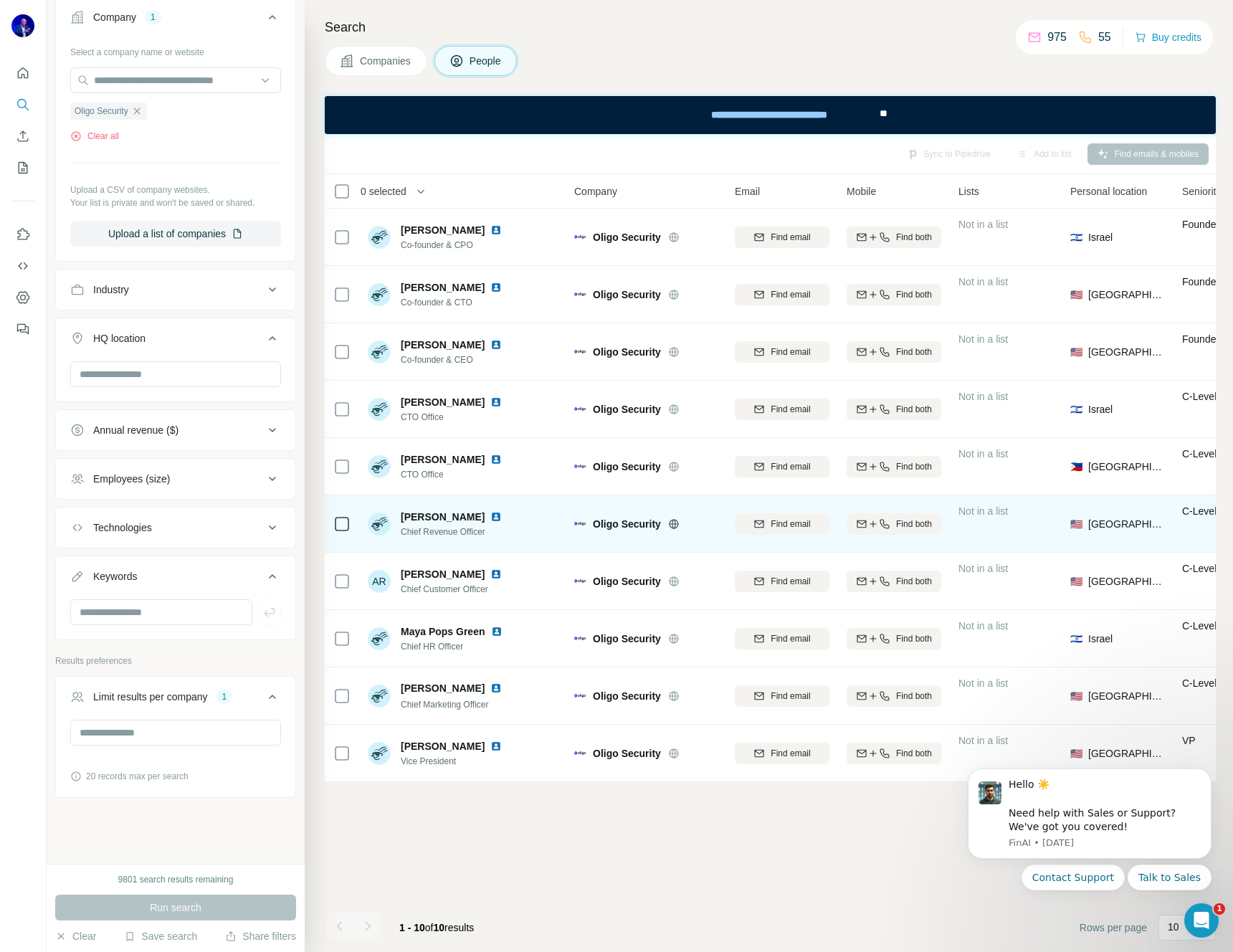
click at [490, 517] on img at bounding box center [496, 517] width 12 height 12
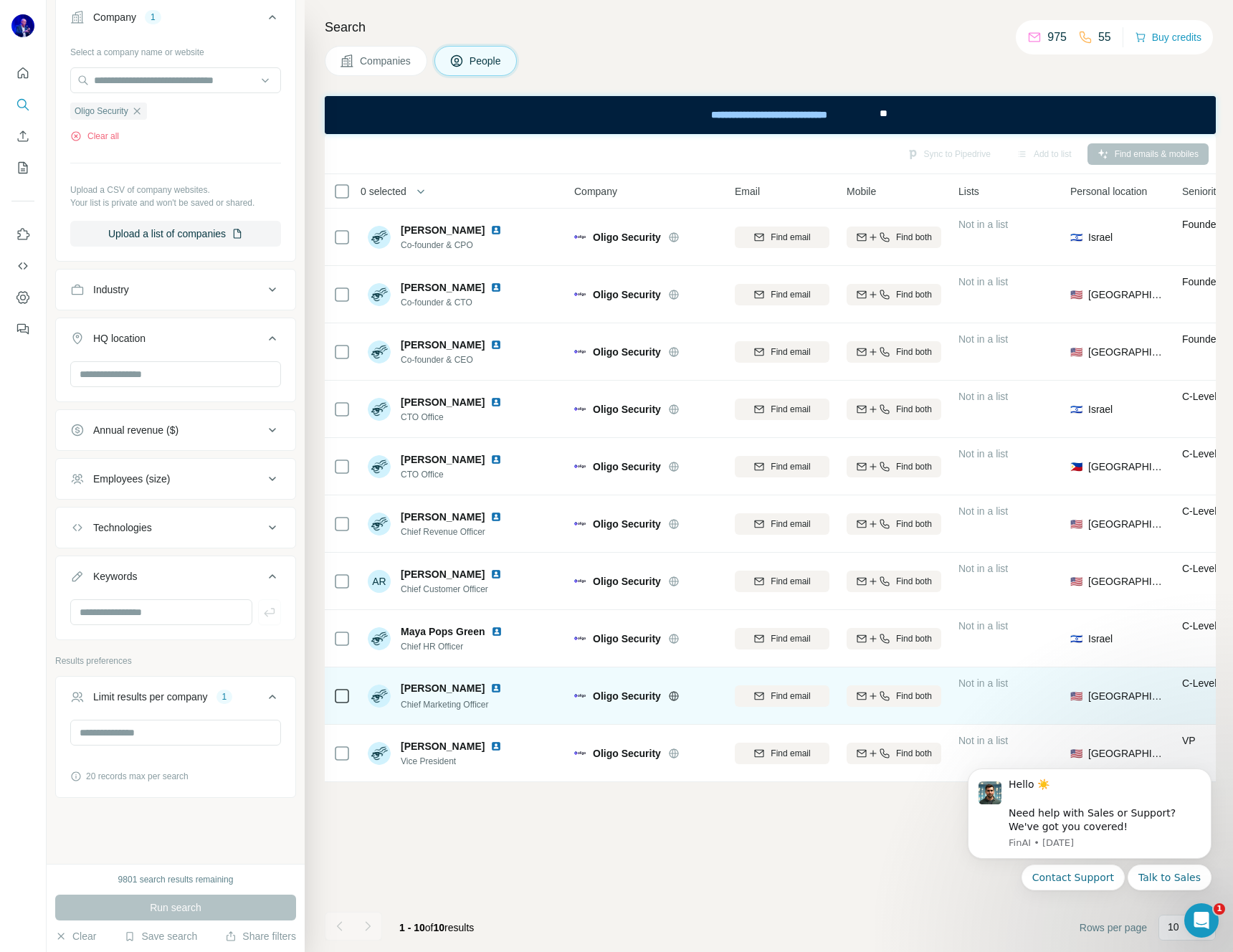
click at [490, 685] on img at bounding box center [496, 687] width 12 height 12
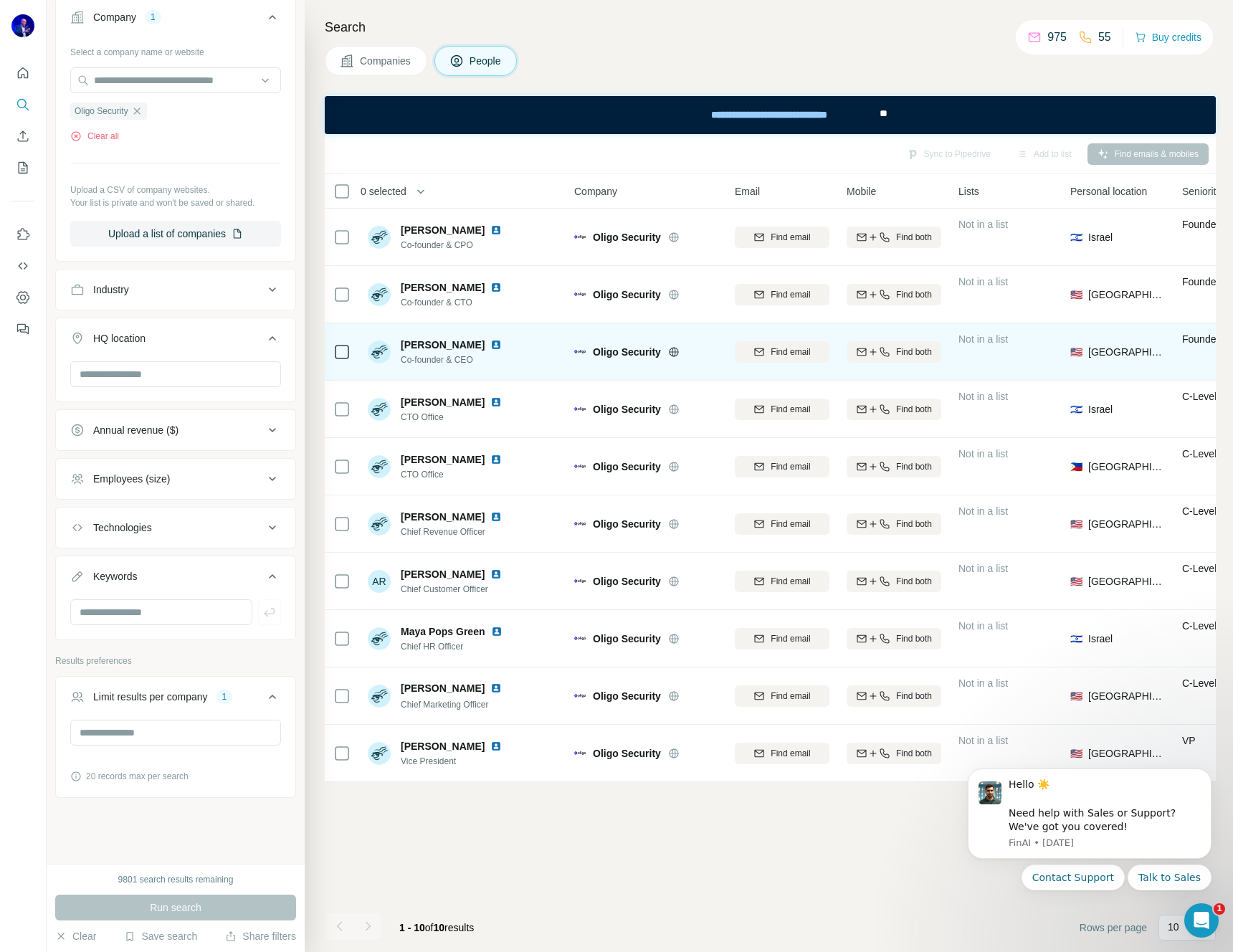
click at [495, 342] on img at bounding box center [496, 344] width 12 height 12
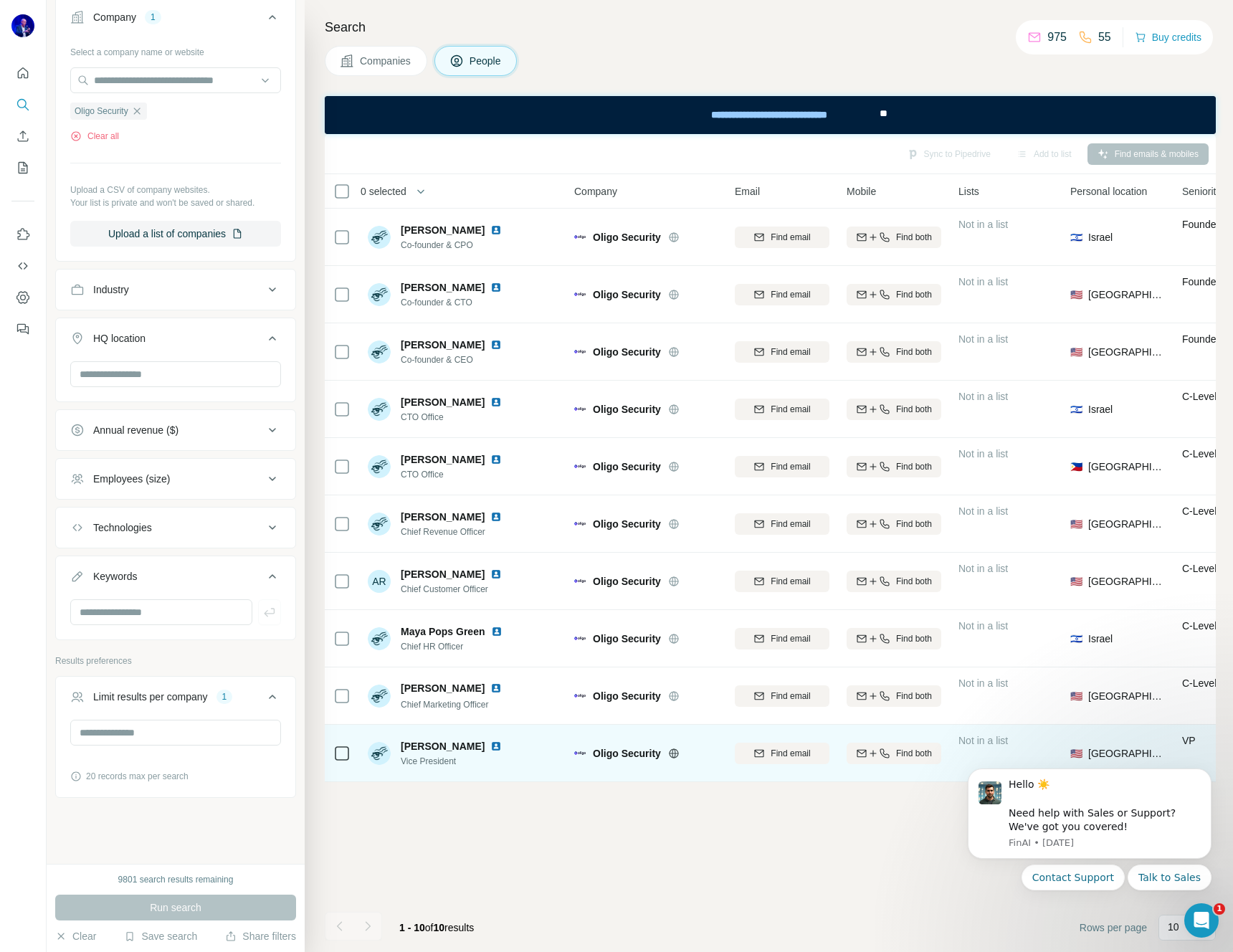
click at [490, 743] on img at bounding box center [496, 745] width 12 height 12
